Goal: Information Seeking & Learning: Learn about a topic

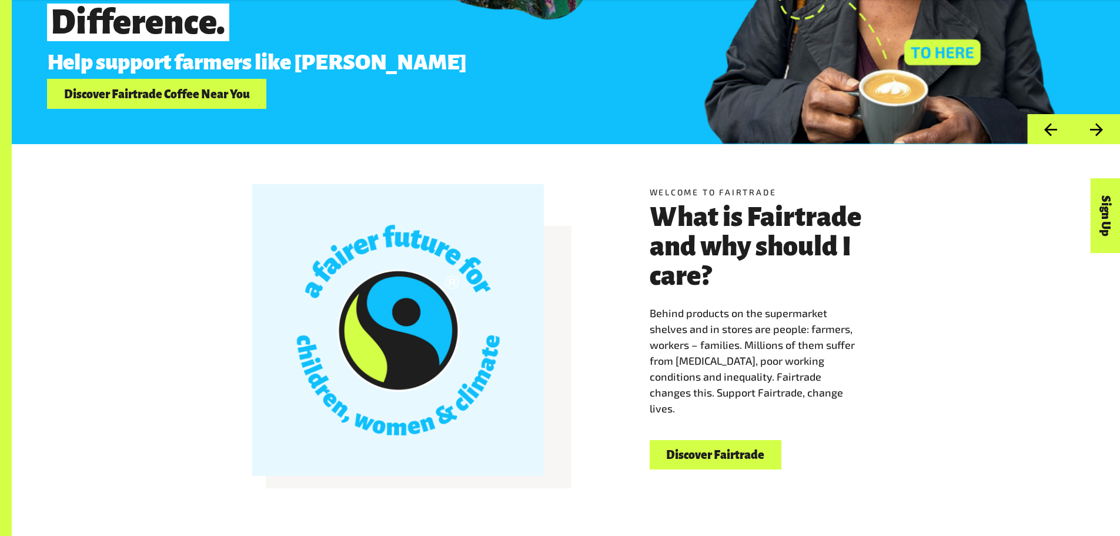
scroll to position [412, 0]
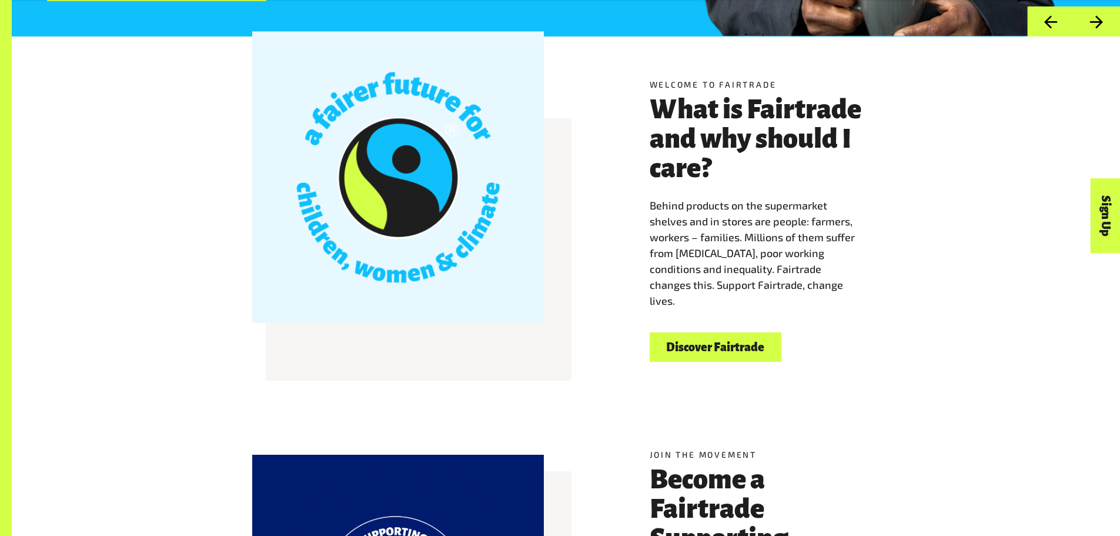
click at [725, 353] on link "Discover Fairtrade" at bounding box center [716, 347] width 132 height 30
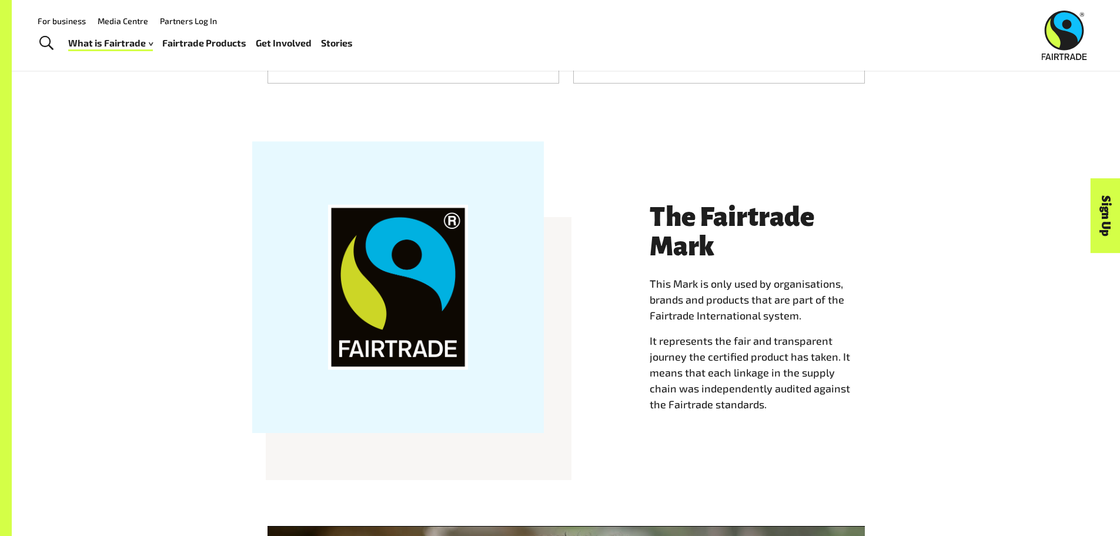
scroll to position [941, 0]
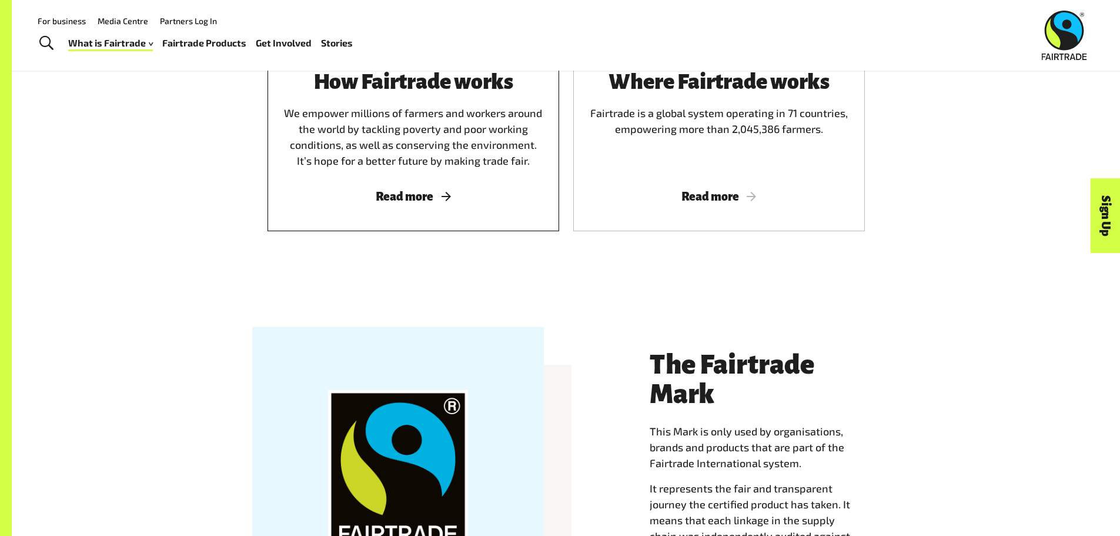
click at [436, 181] on div "How Fairtrade works We empower millions of farmers and workers around the world…" at bounding box center [414, 136] width 292 height 189
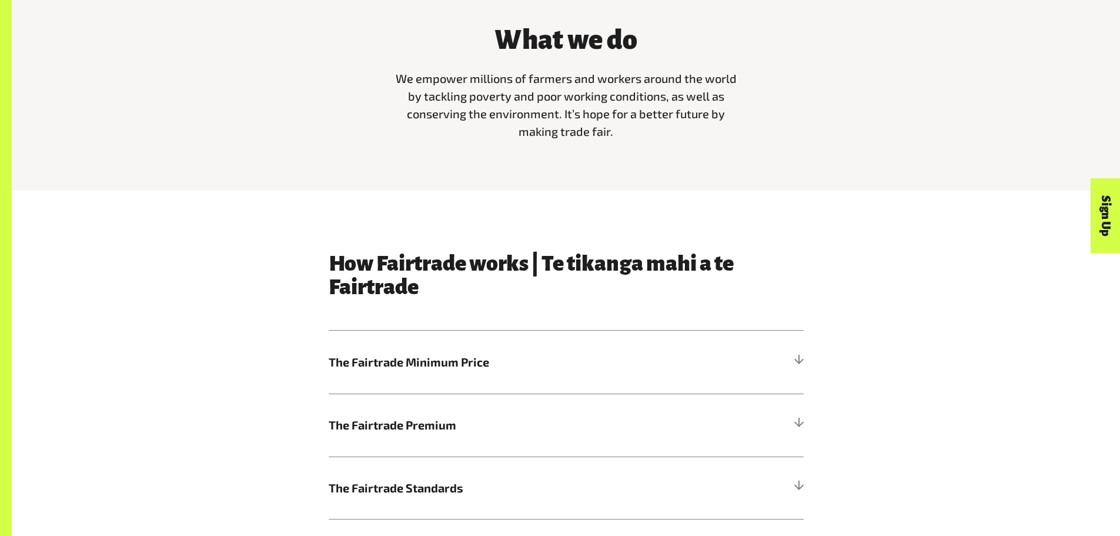
scroll to position [529, 0]
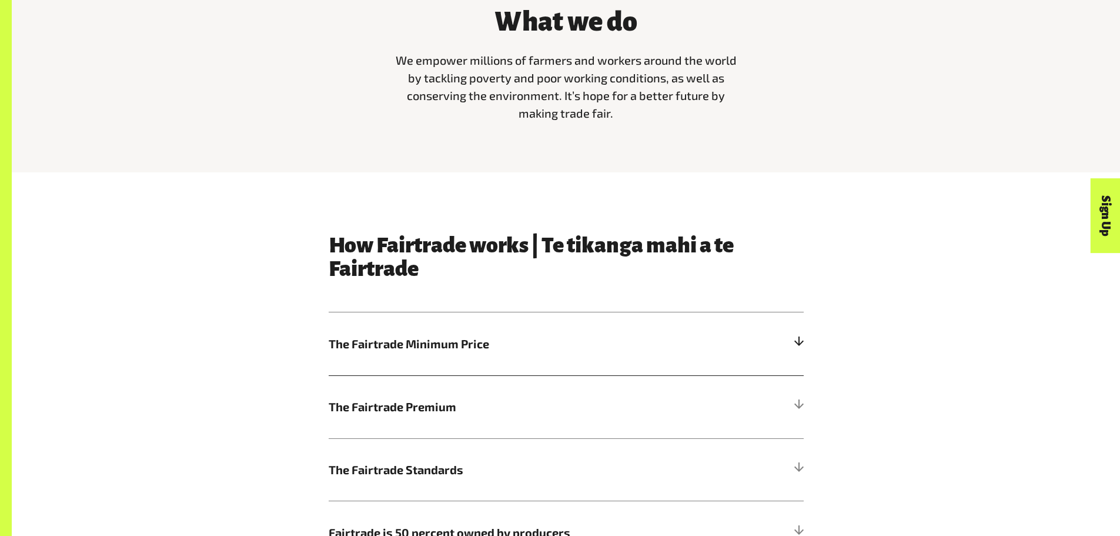
click at [740, 345] on h5 "The Fairtrade Minimum Price" at bounding box center [566, 343] width 475 height 63
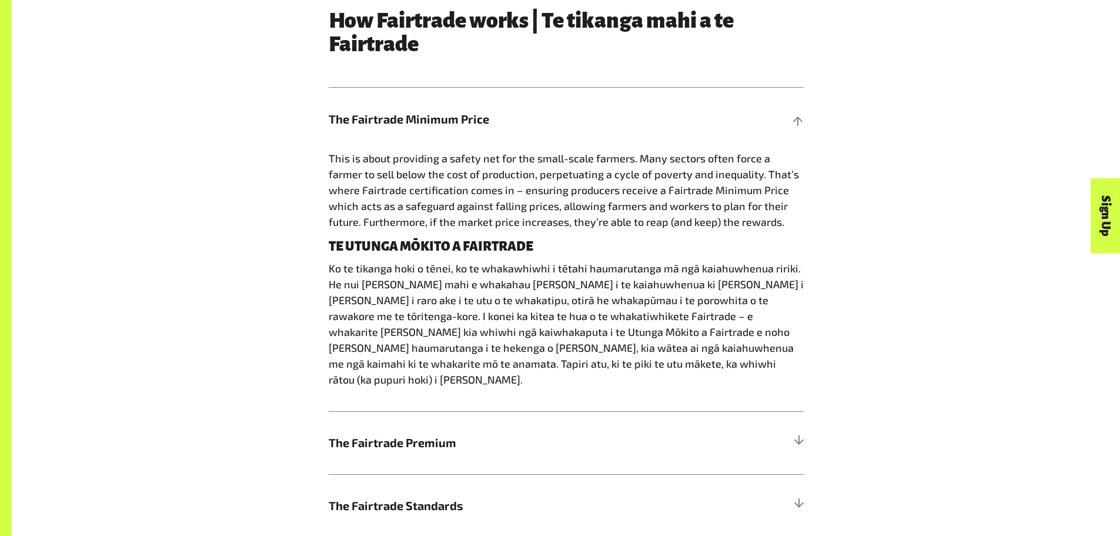
scroll to position [823, 0]
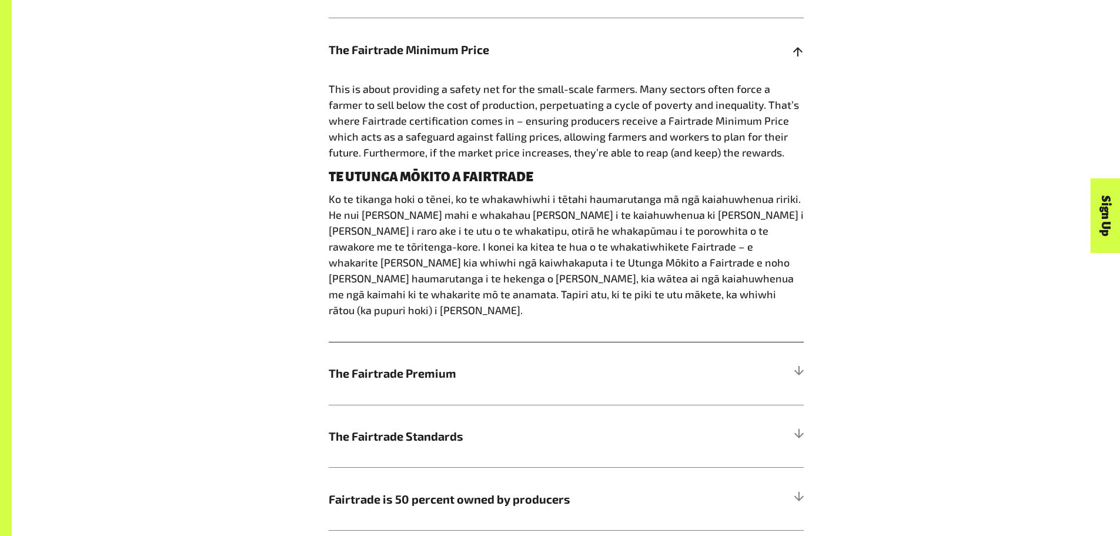
click at [774, 62] on h5 "The Fairtrade Minimum Price" at bounding box center [566, 49] width 475 height 63
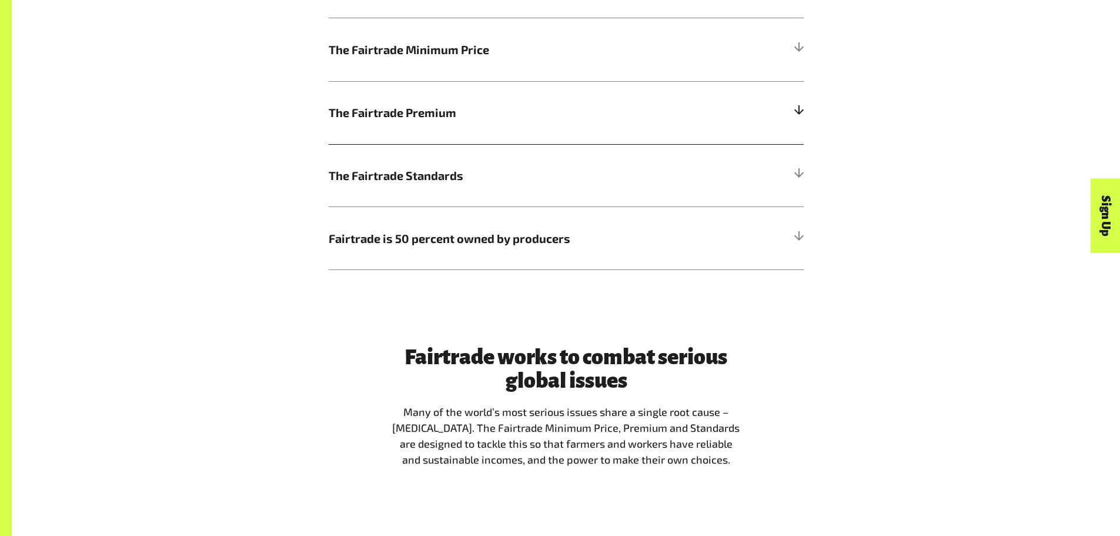
click at [773, 135] on h5 "The Fairtrade Premium" at bounding box center [566, 112] width 475 height 63
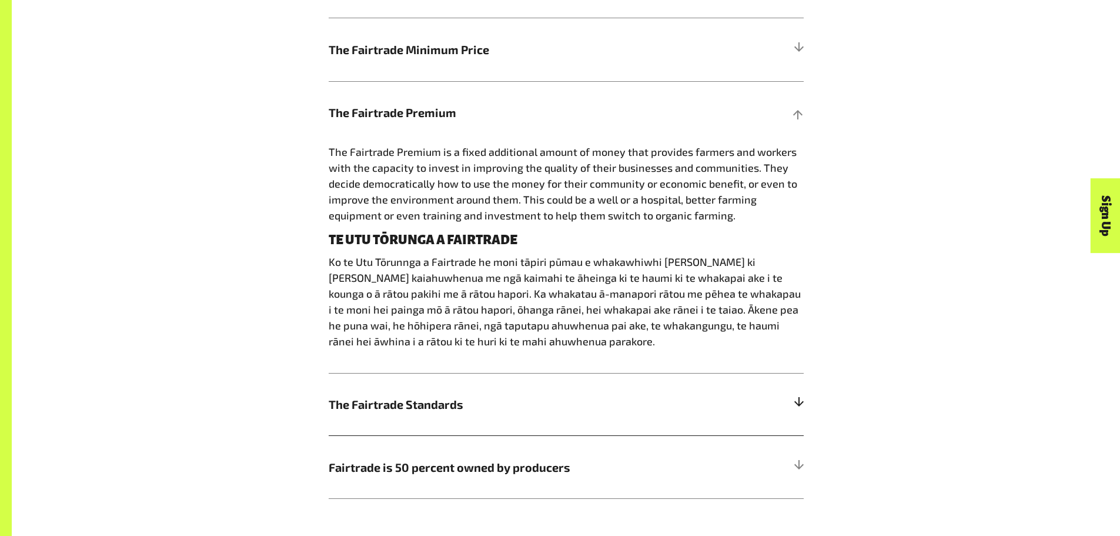
click at [794, 403] on div at bounding box center [798, 404] width 11 height 11
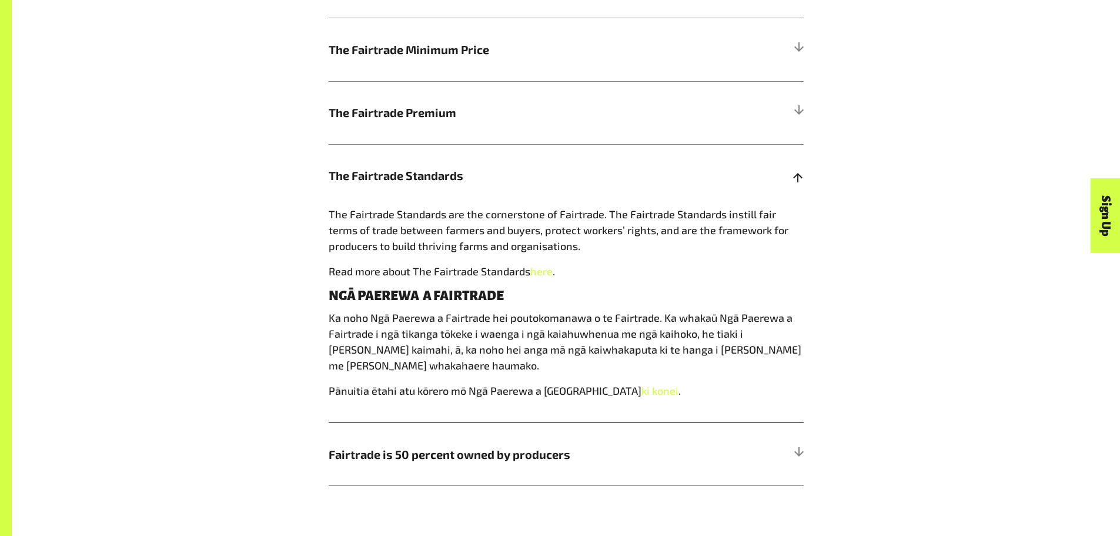
click at [797, 181] on div at bounding box center [798, 175] width 11 height 11
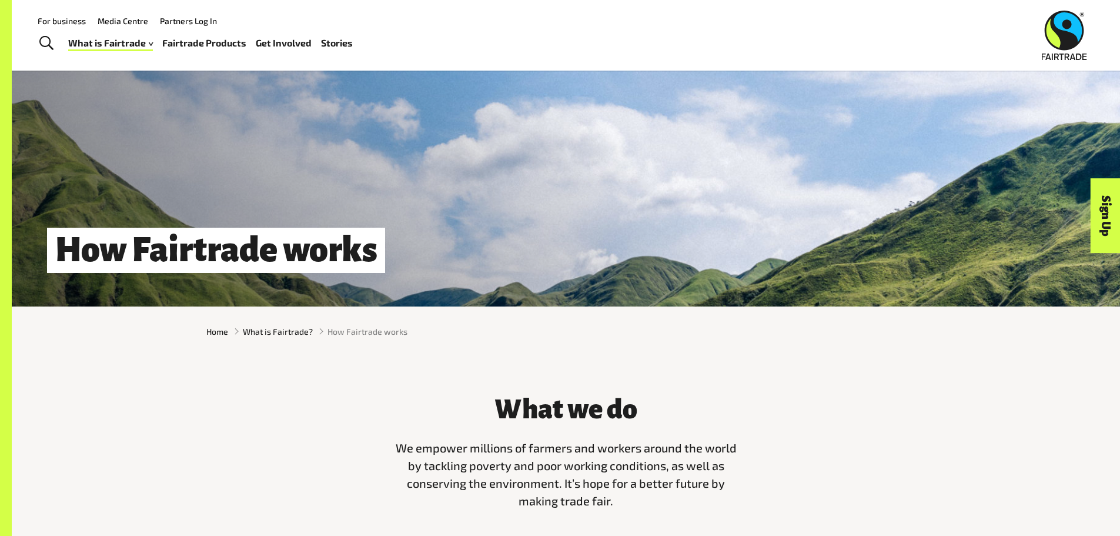
scroll to position [0, 0]
